Goal: Entertainment & Leisure: Consume media (video, audio)

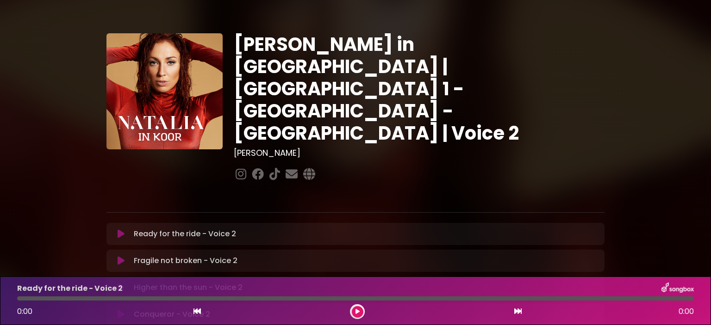
click at [252, 148] on h3 "[PERSON_NAME]" at bounding box center [419, 153] width 371 height 10
click at [312, 168] on icon at bounding box center [309, 174] width 16 height 12
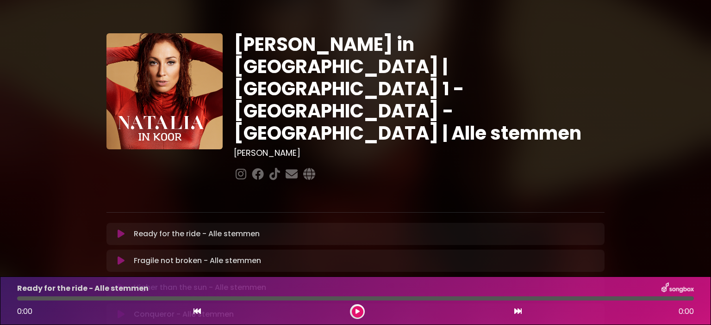
click at [119, 230] on icon at bounding box center [121, 234] width 7 height 9
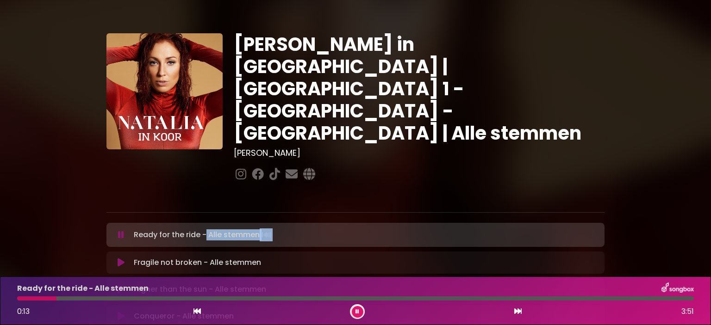
drag, startPoint x: 205, startPoint y: 199, endPoint x: 299, endPoint y: 199, distance: 93.5
click at [299, 229] on div "Ready for the ride - Alle stemmen Loading Track..." at bounding box center [364, 235] width 469 height 13
click at [356, 309] on icon at bounding box center [357, 312] width 4 height 6
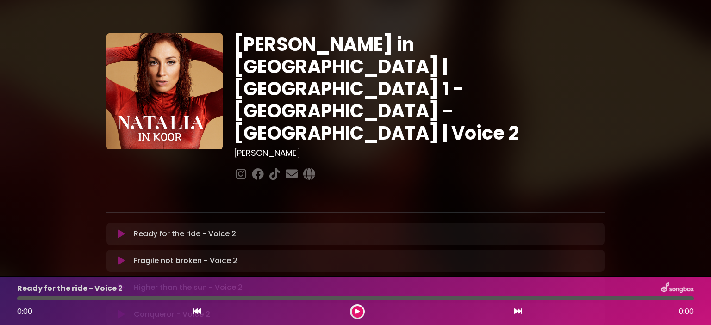
click at [127, 230] on button at bounding box center [121, 234] width 18 height 9
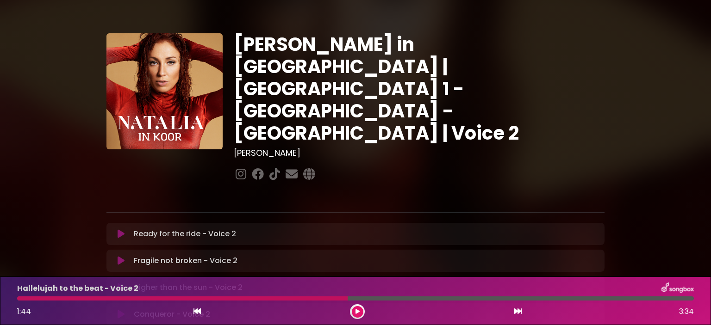
click at [363, 309] on div at bounding box center [357, 312] width 15 height 15
click at [360, 311] on button at bounding box center [358, 312] width 12 height 12
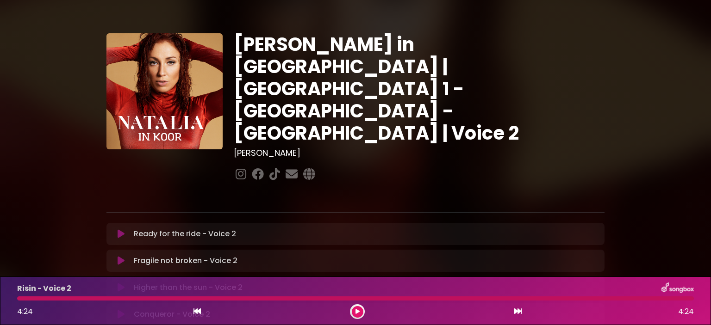
click at [122, 230] on icon at bounding box center [121, 234] width 7 height 9
